Goal: Transaction & Acquisition: Purchase product/service

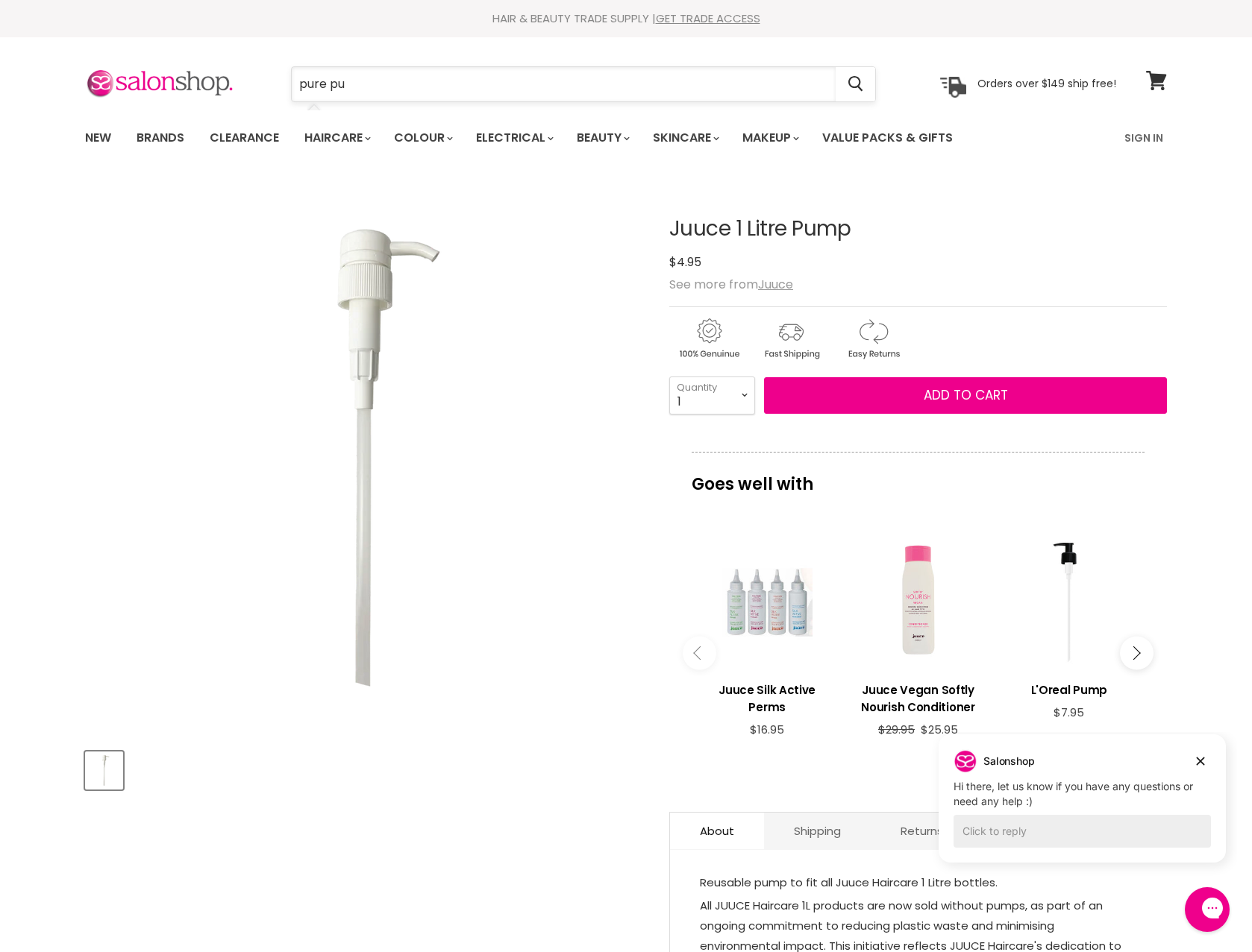
click at [362, 75] on input "pure pu" at bounding box center [563, 85] width 544 height 35
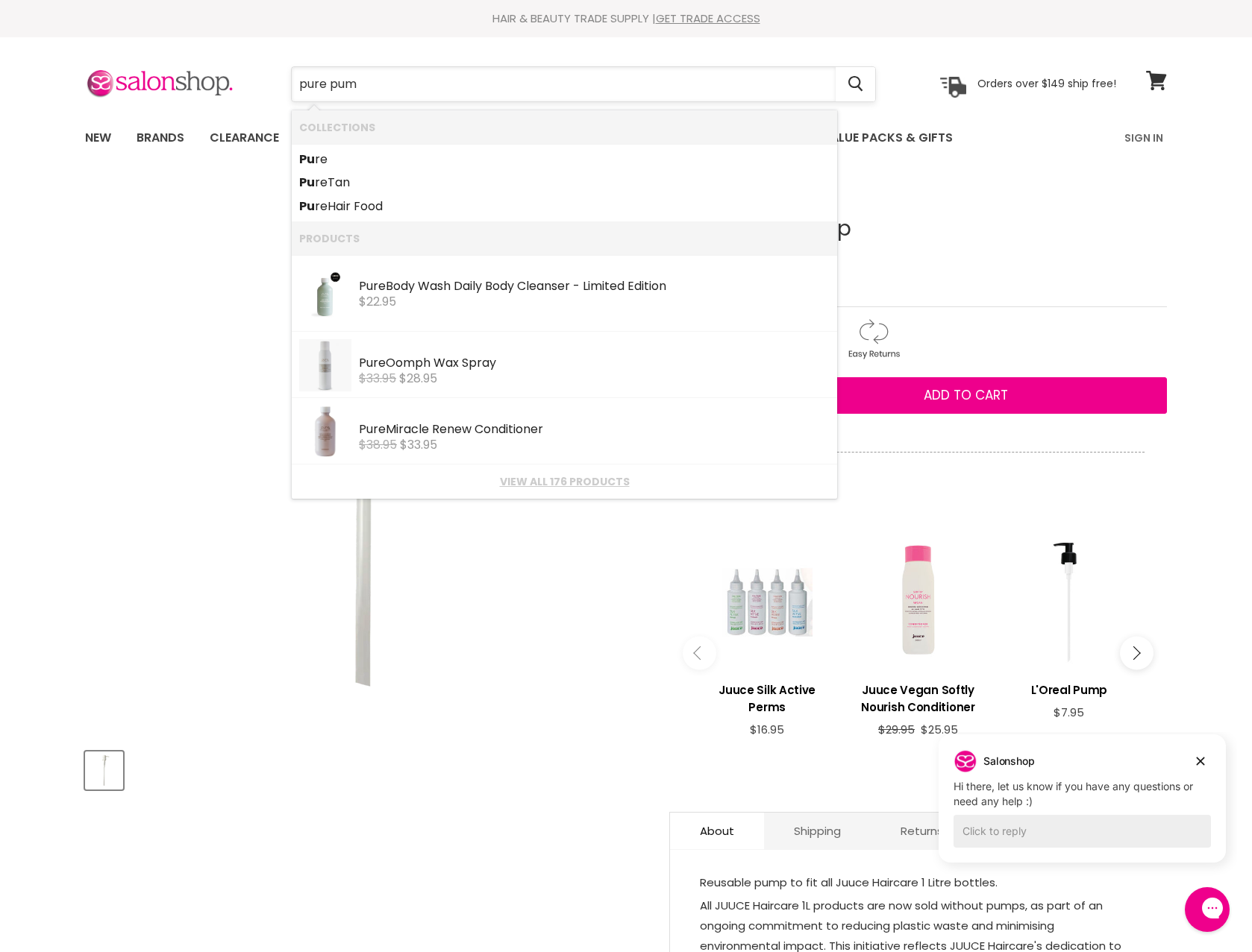
type input "pure pump"
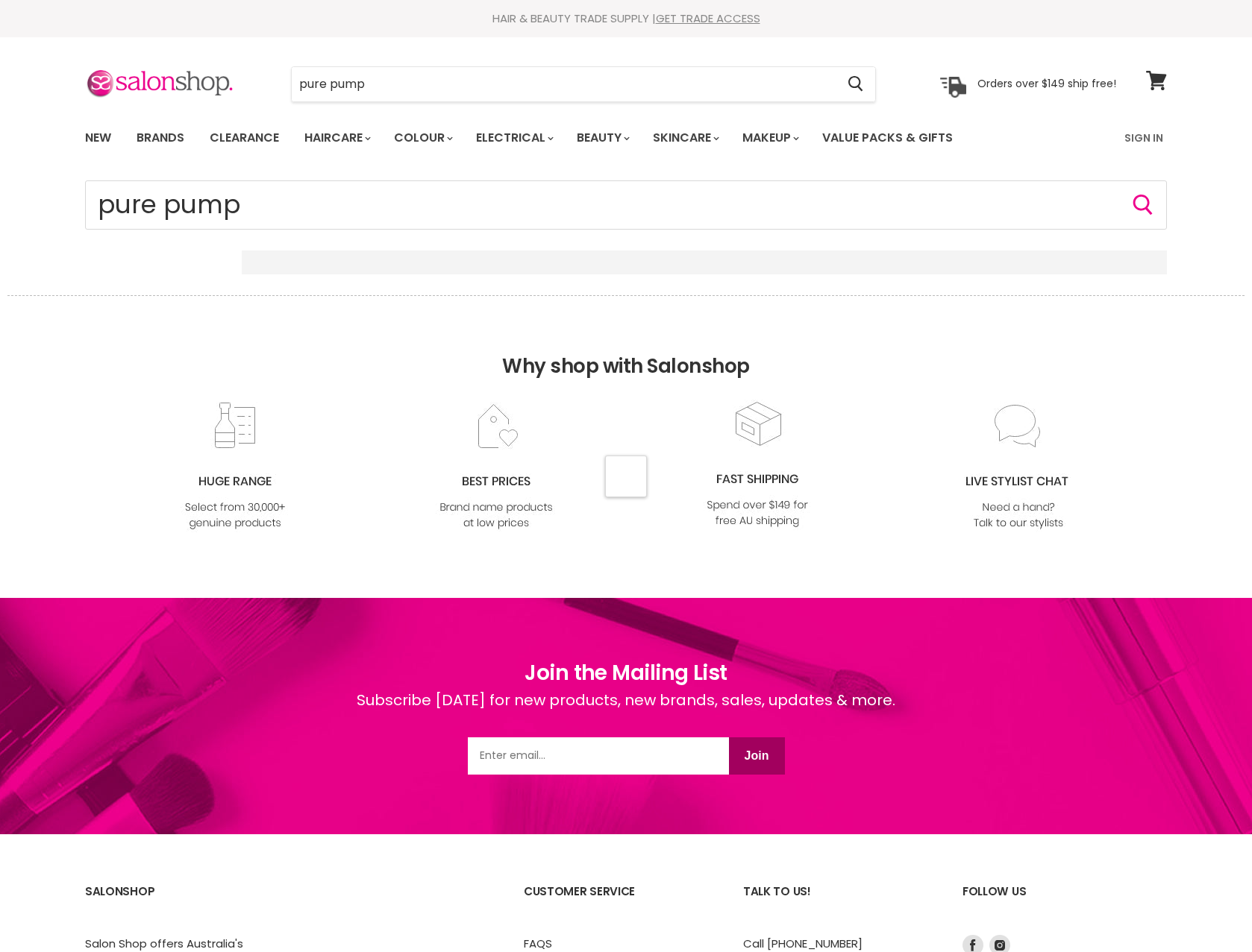
click at [260, 83] on div "pure pump Cancel" at bounding box center [584, 85] width 661 height 35
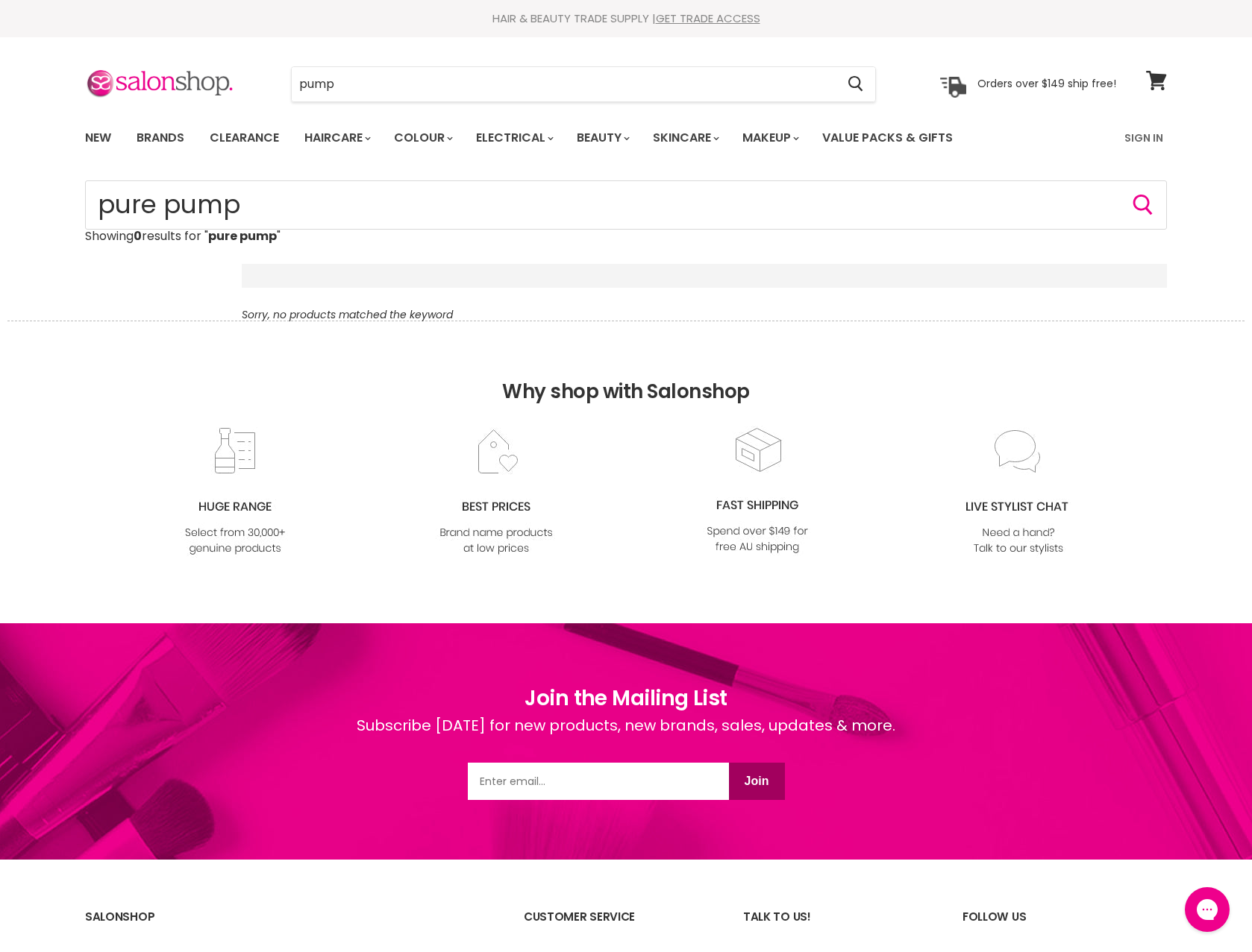
type input "pump"
click button "Cancel" at bounding box center [0, 0] width 0 height 0
